Goal: Task Accomplishment & Management: Manage account settings

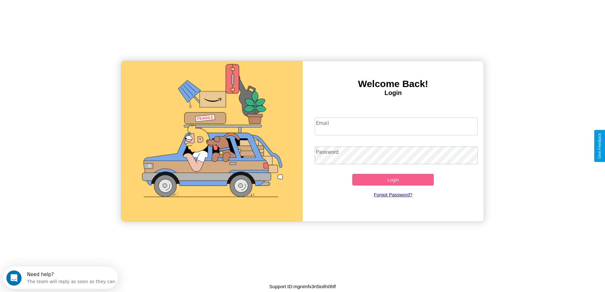
click at [396, 126] on input "Email" at bounding box center [396, 126] width 163 height 18
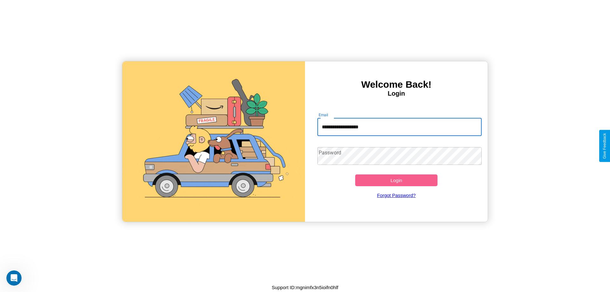
type input "**********"
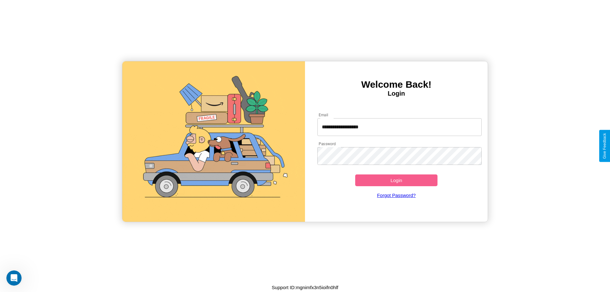
click at [396, 180] on button "Login" at bounding box center [396, 180] width 82 height 12
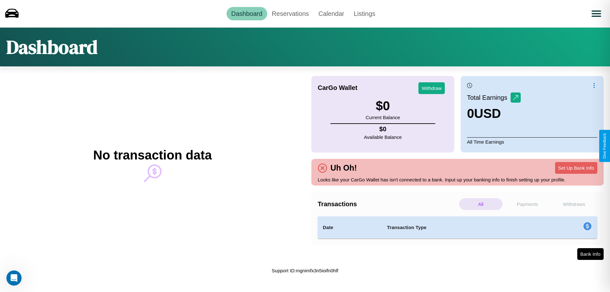
click at [573, 204] on p "Withdraws" at bounding box center [573, 204] width 43 height 12
click at [527, 204] on p "Payments" at bounding box center [526, 204] width 43 height 12
click at [480, 204] on p "All" at bounding box center [480, 204] width 43 height 12
click at [573, 204] on p "Withdraws" at bounding box center [573, 204] width 43 height 12
click at [290, 13] on link "Reservations" at bounding box center [290, 13] width 47 height 13
